Goal: Check status

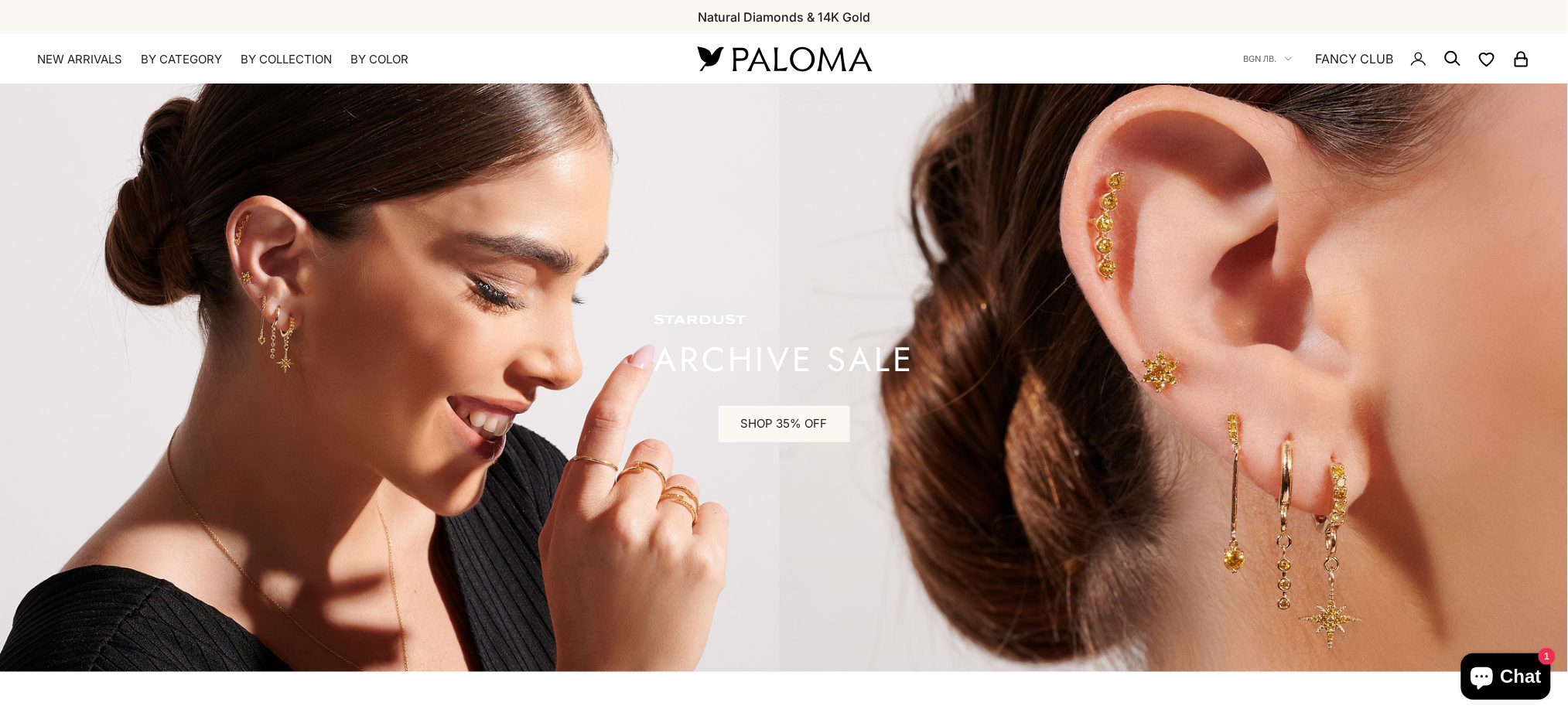
click at [1429, 54] on nav "BGN лв. Country Afghanistan (AFN ؋) Åland Islands (EUR €) Albania (ALL L) Alger…" at bounding box center [1387, 59] width 288 height 50
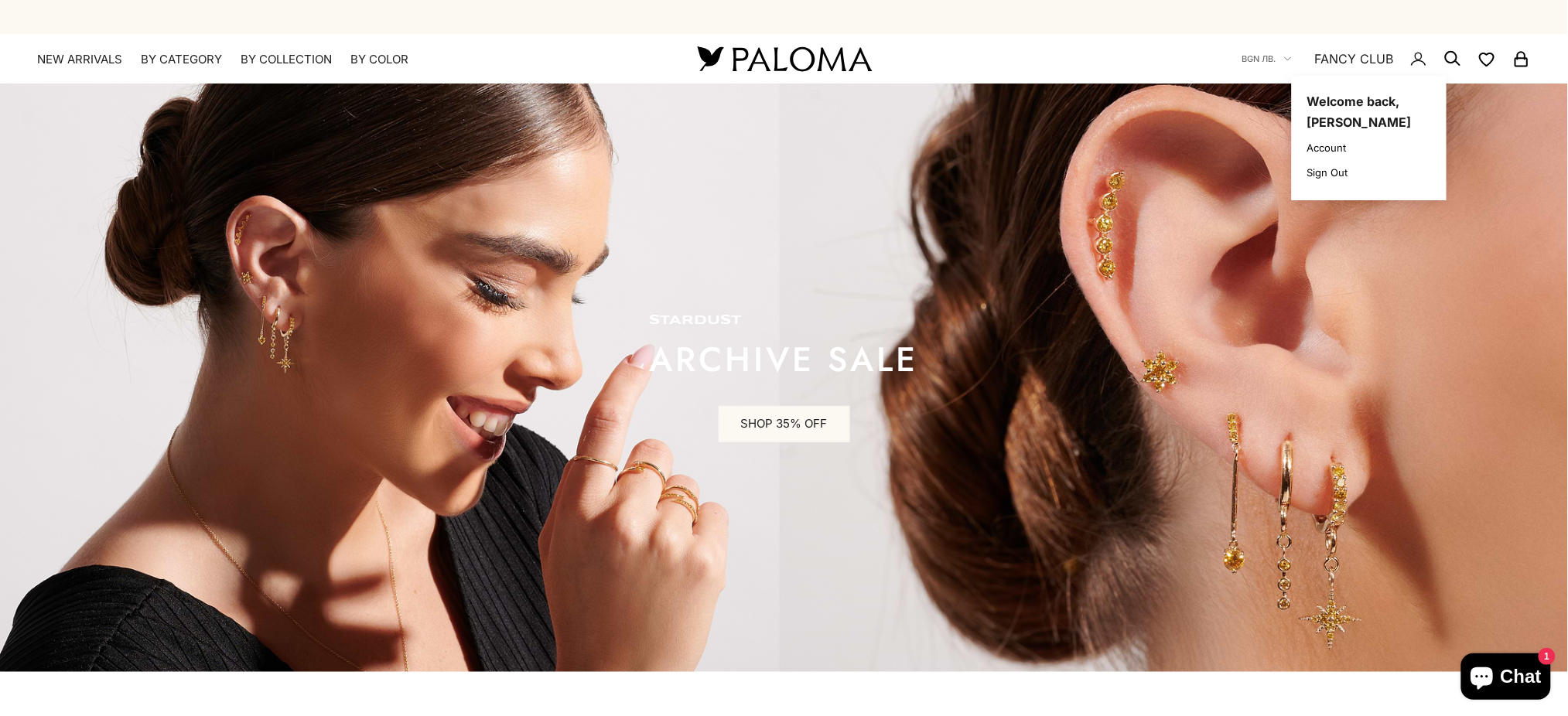
click at [1418, 58] on icon "Secondary navigation" at bounding box center [1418, 58] width 18 height 18
click at [1418, 62] on icon "Secondary navigation" at bounding box center [1418, 58] width 18 height 18
click at [1330, 144] on link "Account" at bounding box center [1369, 148] width 124 height 16
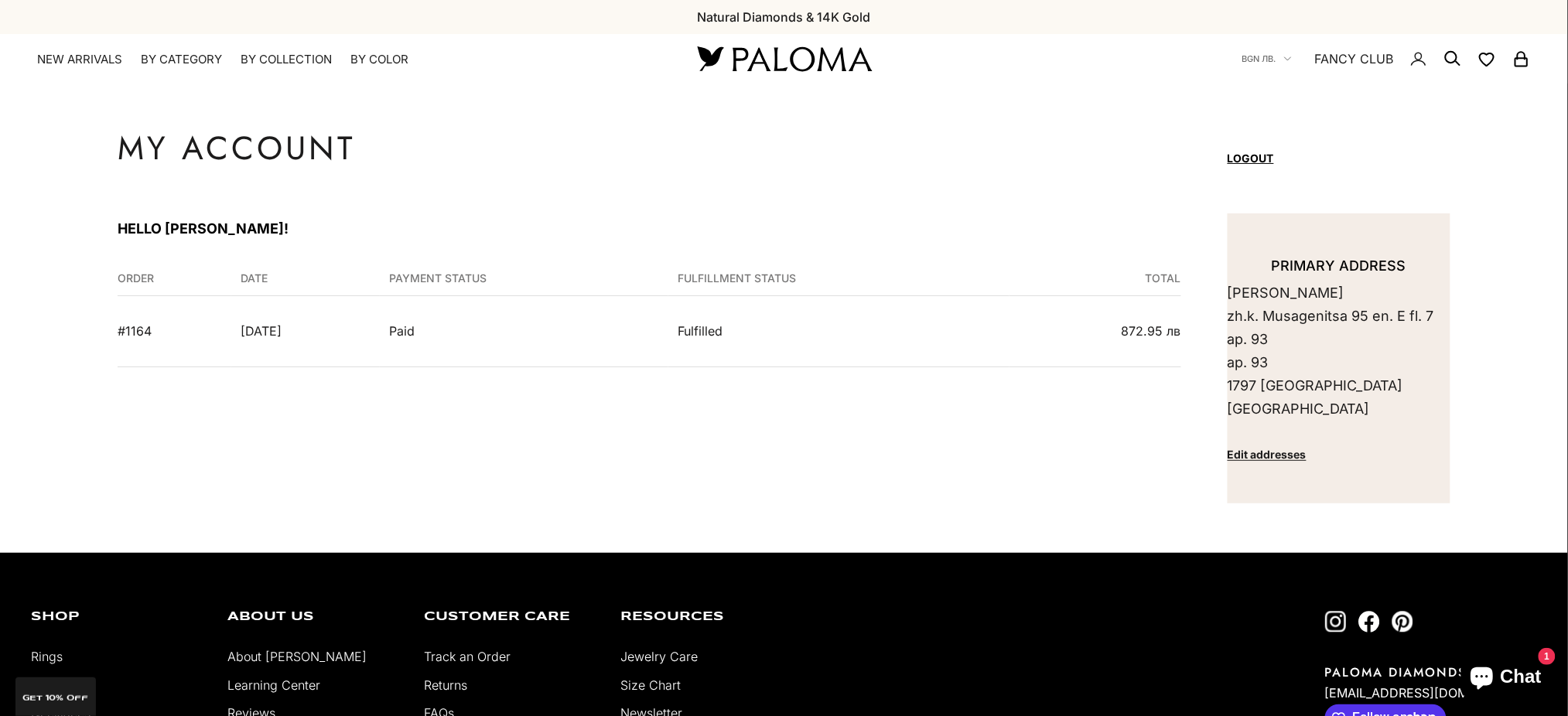
click at [323, 334] on td "September 17, 2025" at bounding box center [305, 332] width 149 height 70
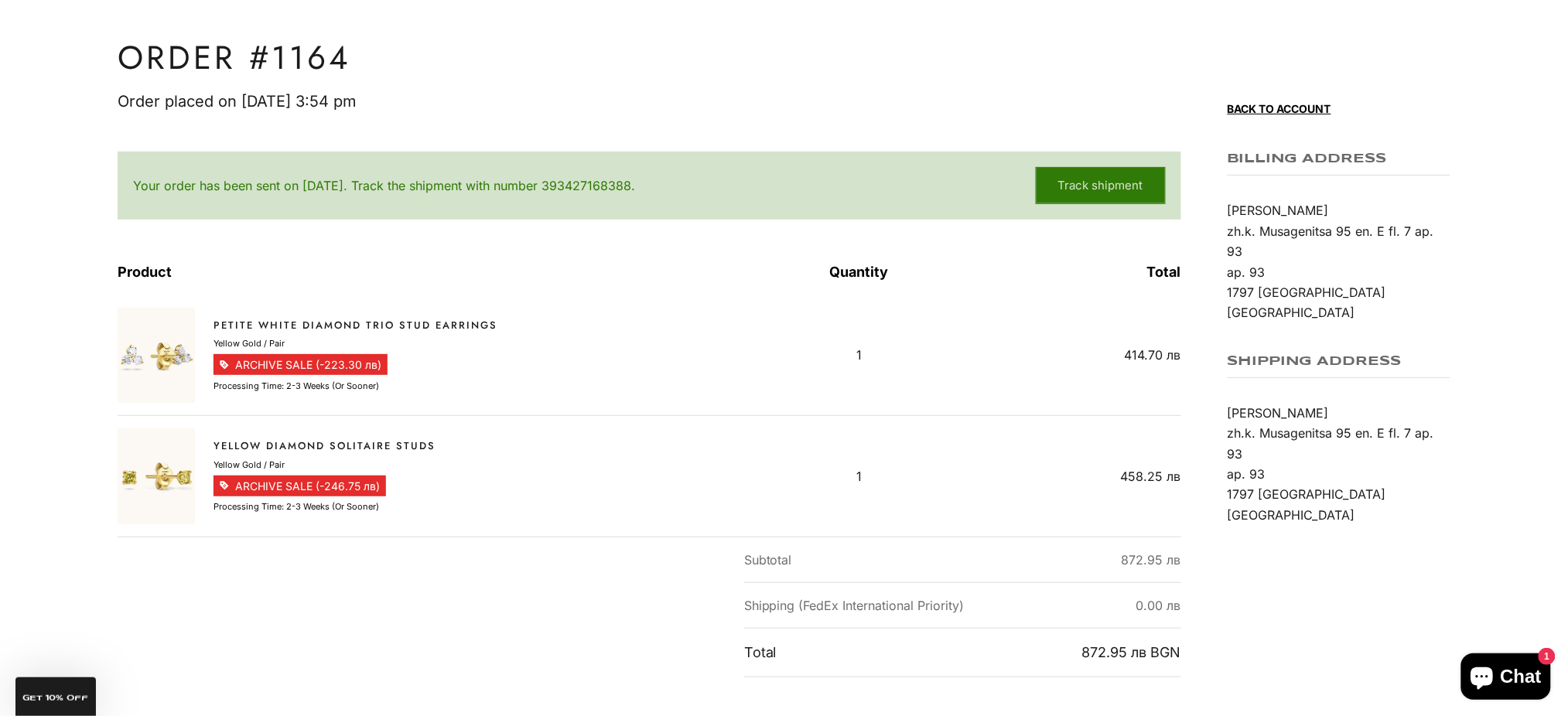
scroll to position [103, 0]
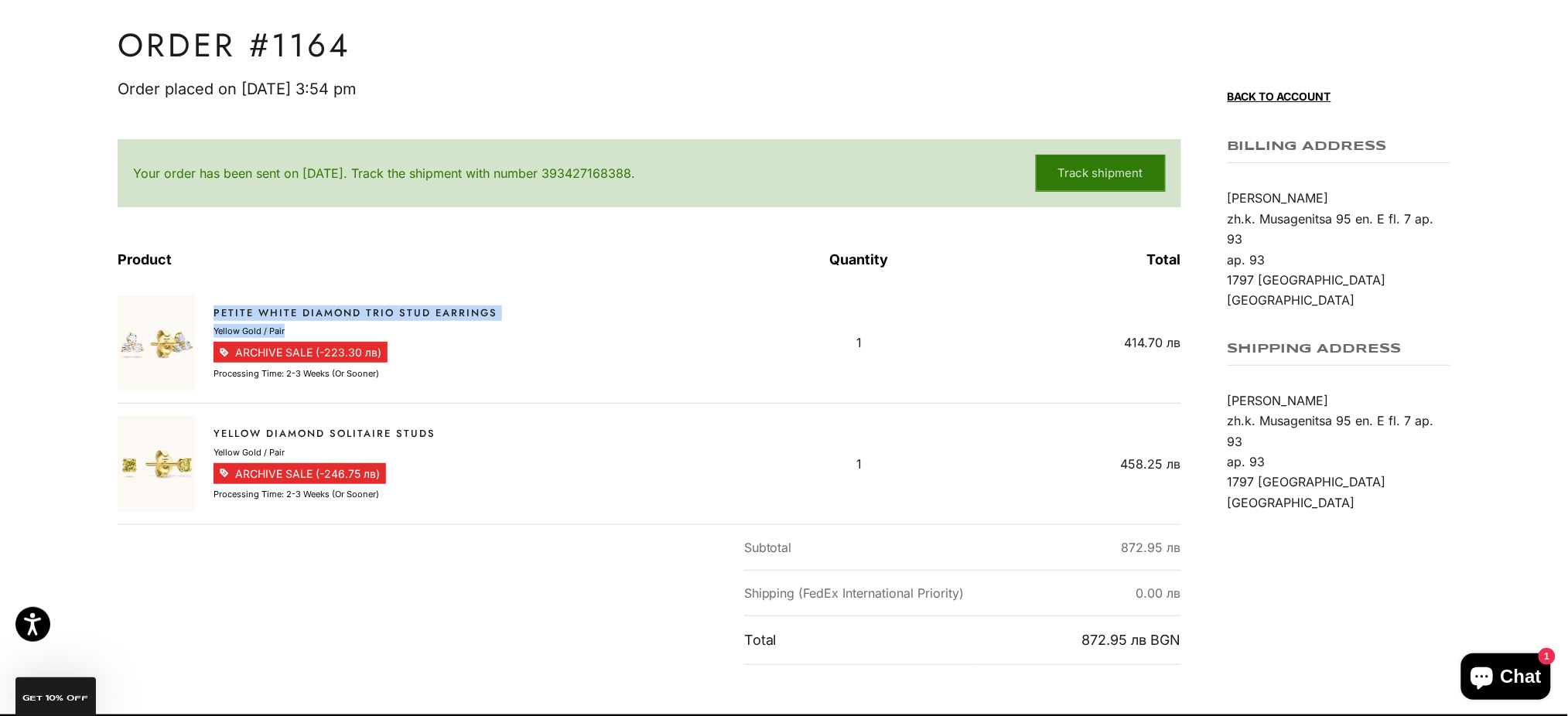
drag, startPoint x: 209, startPoint y: 304, endPoint x: 290, endPoint y: 328, distance: 84.5
click at [290, 328] on line-item "Petite White Diamond Trio Stud Earrings Sale price 414.70 лв Regular price 638 …" at bounding box center [426, 343] width 617 height 95
copy div "Petite White Diamond Trio Stud Earrings Sale price 414.70 лв Regular price 638 …"
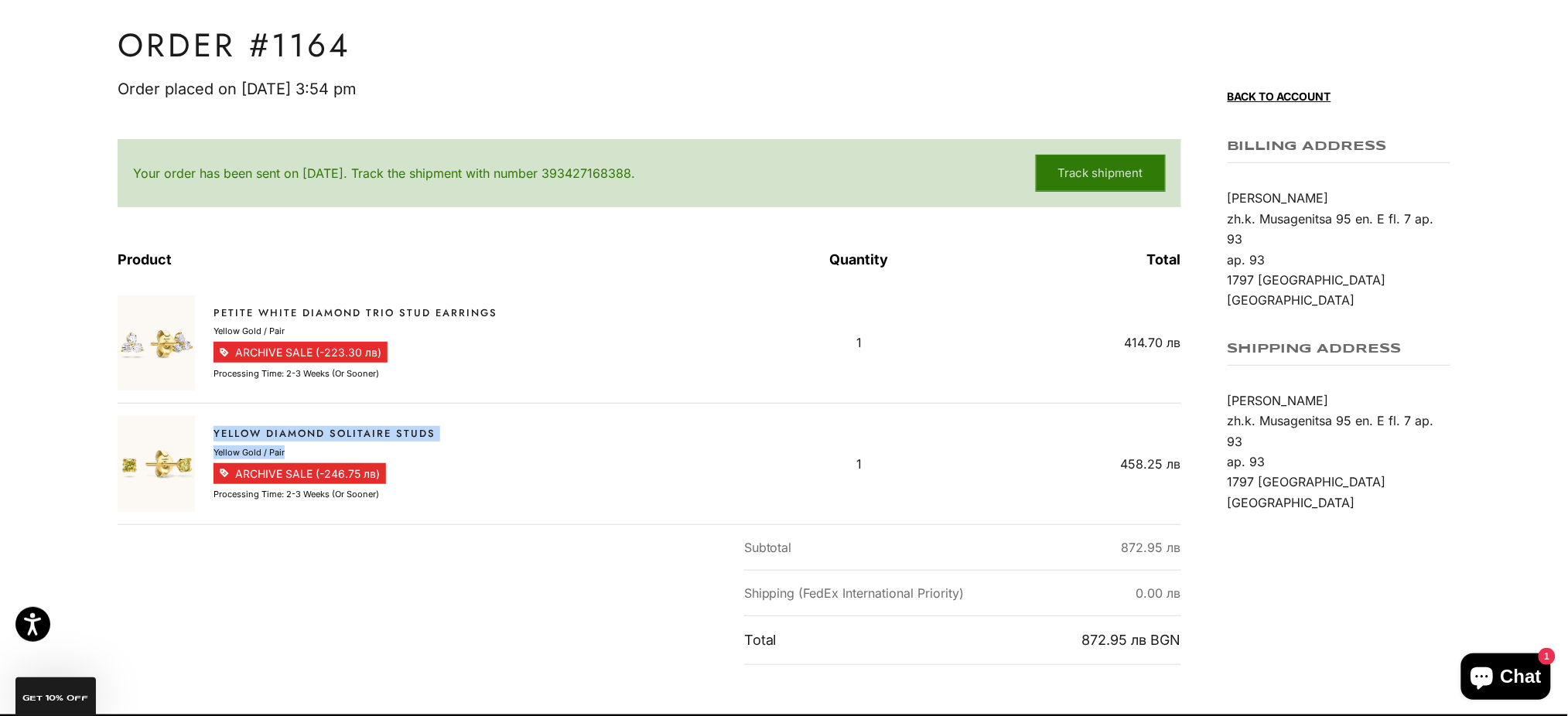
drag, startPoint x: 212, startPoint y: 428, endPoint x: 301, endPoint y: 456, distance: 93.3
click at [301, 456] on line-item "Yellow Diamond Solitaire Studs Sale price 458.25 лв Regular price 705 лв Yellow…" at bounding box center [426, 463] width 617 height 95
copy div "Yellow Diamond Solitaire Studs Sale price 458.25 лв Regular price 705 лв Yellow…"
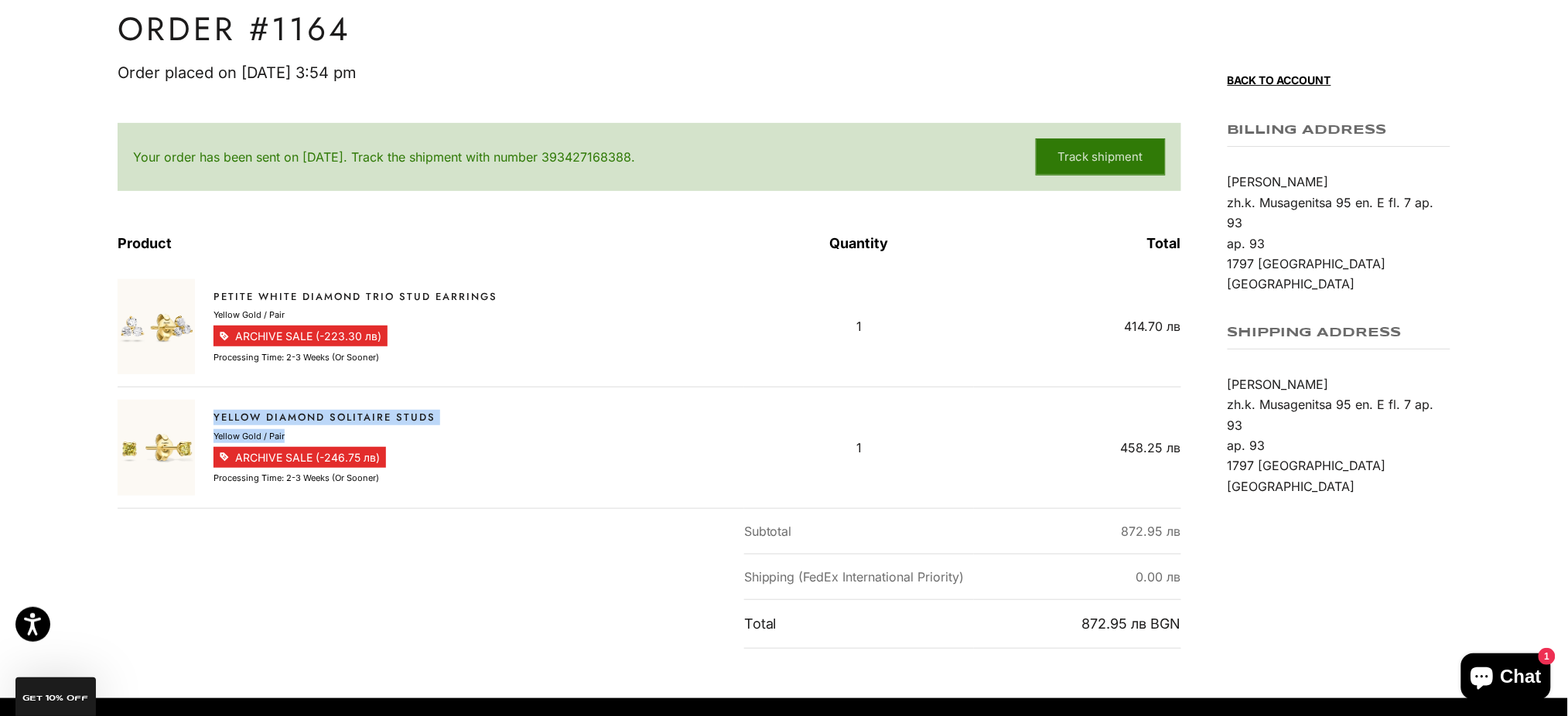
scroll to position [0, 0]
